Goal: Obtain resource: Download file/media

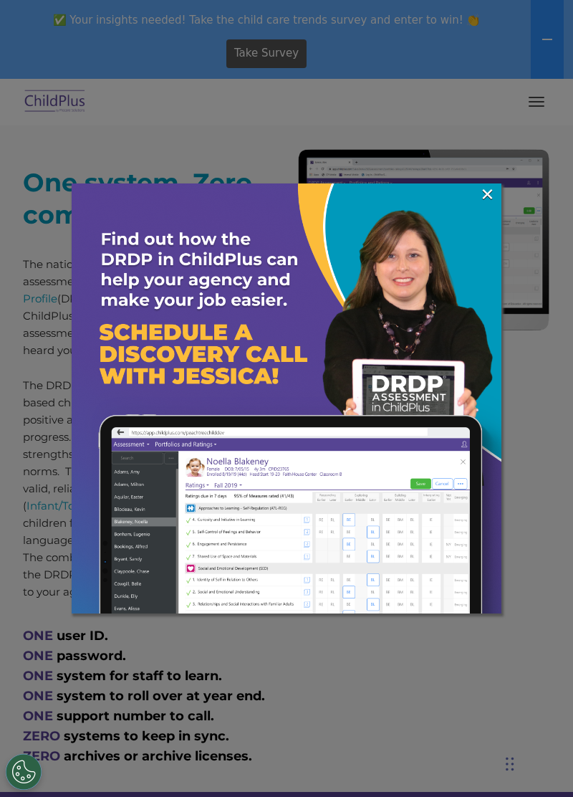
scroll to position [585, 0]
click at [237, 365] on img at bounding box center [287, 398] width 430 height 430
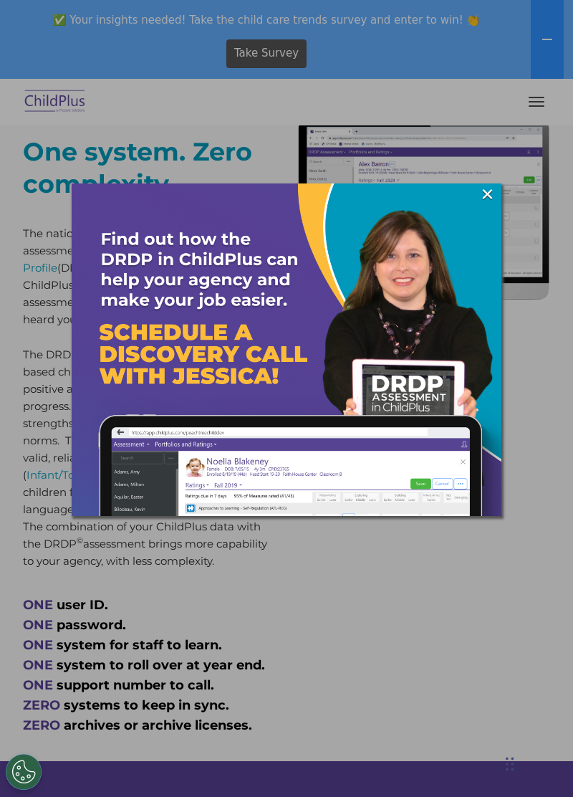
scroll to position [635, 0]
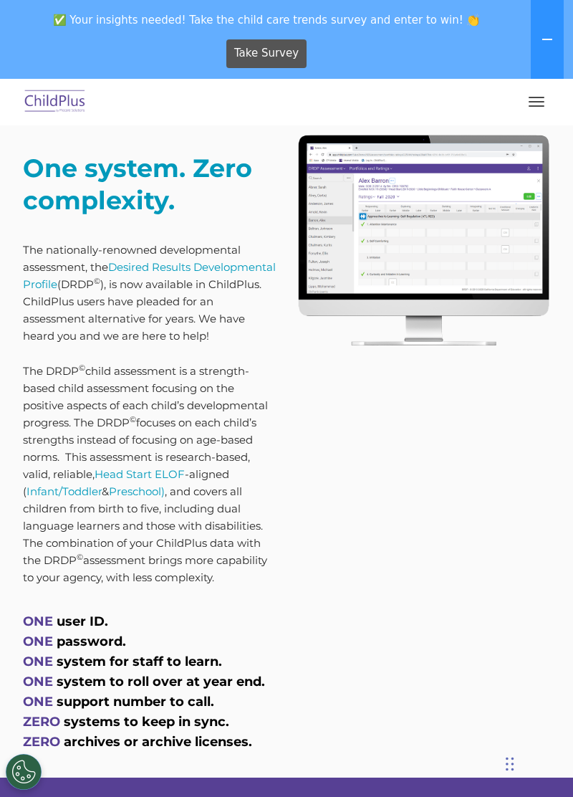
scroll to position [597, 0]
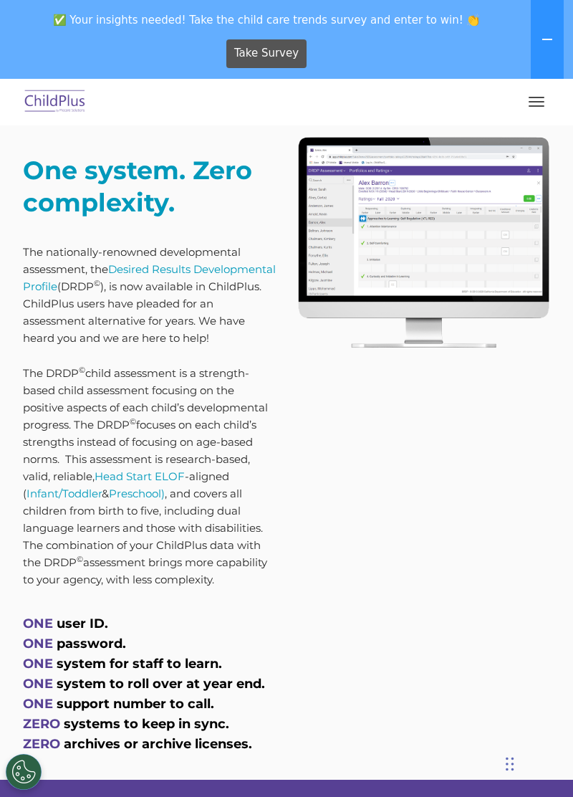
click at [538, 102] on span "button" at bounding box center [537, 101] width 16 height 1
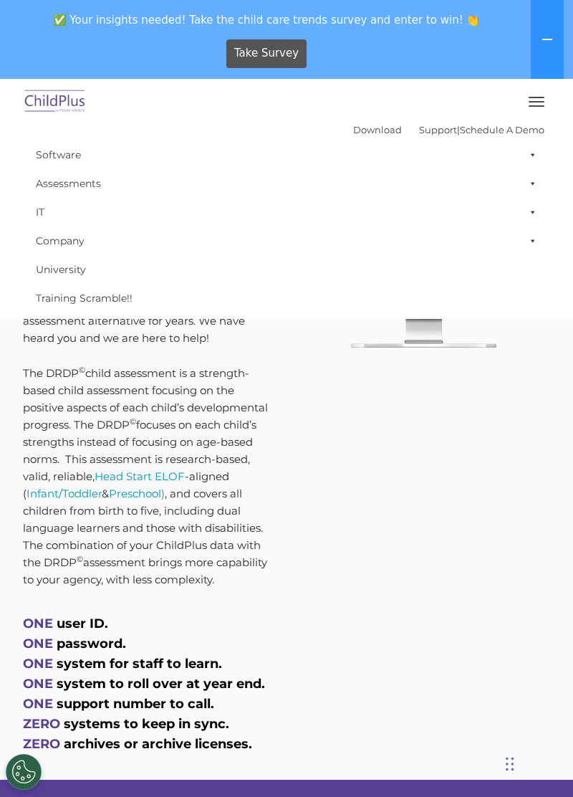
click at [535, 159] on span at bounding box center [530, 154] width 14 height 29
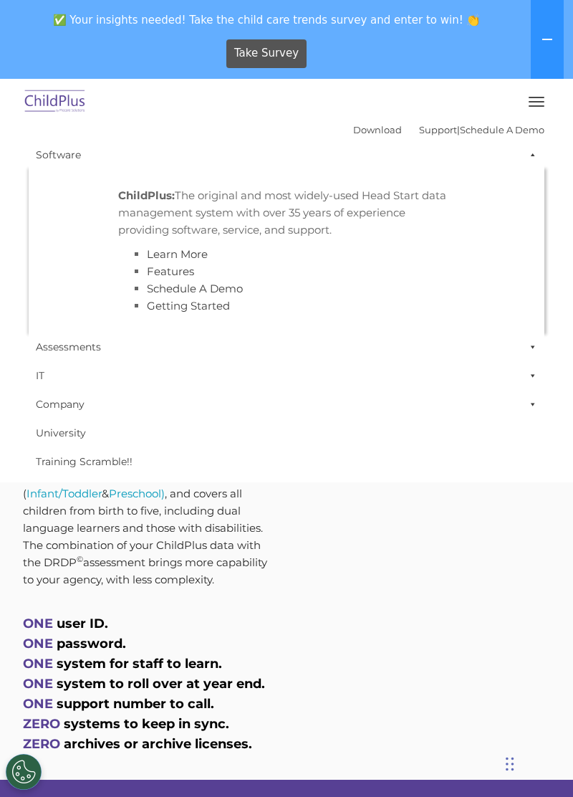
click at [535, 156] on span at bounding box center [530, 154] width 14 height 29
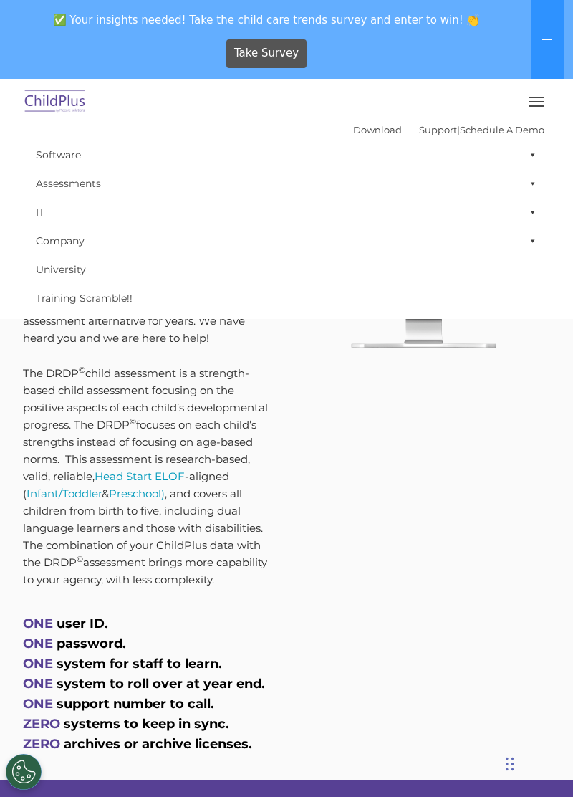
click at [527, 191] on span at bounding box center [530, 183] width 14 height 29
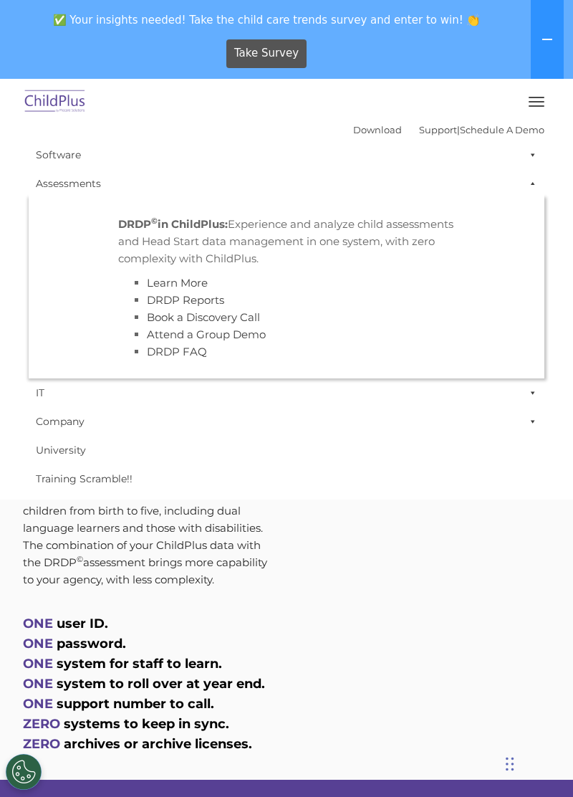
click at [366, 249] on p "DRDP © in ChildPlus: Experience and analyze child assessments and Head Start da…" at bounding box center [286, 242] width 337 height 52
click at [525, 189] on span at bounding box center [530, 183] width 14 height 29
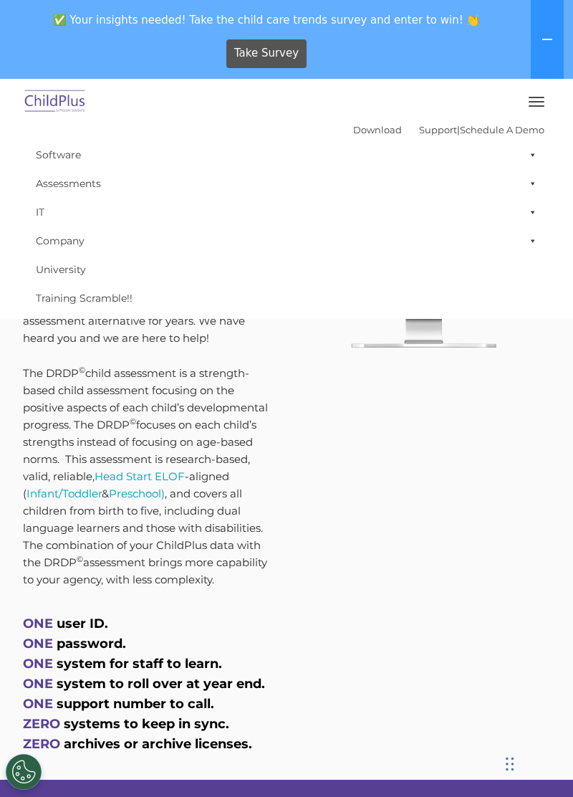
click at [534, 210] on span at bounding box center [530, 212] width 14 height 29
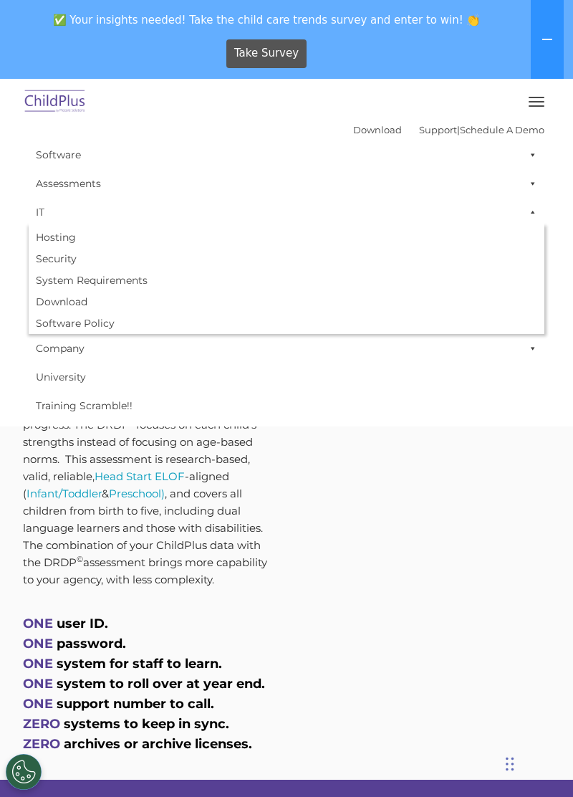
click at [69, 304] on link "Download" at bounding box center [287, 302] width 516 height 22
